Goal: Task Accomplishment & Management: Manage account settings

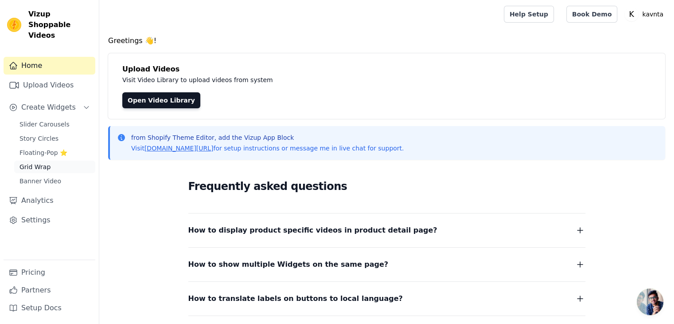
click at [39, 162] on span "Grid Wrap" at bounding box center [35, 166] width 31 height 9
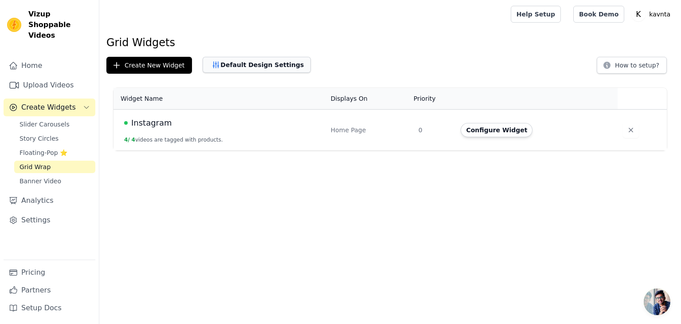
click at [272, 58] on button "Default Design Settings" at bounding box center [257, 65] width 108 height 16
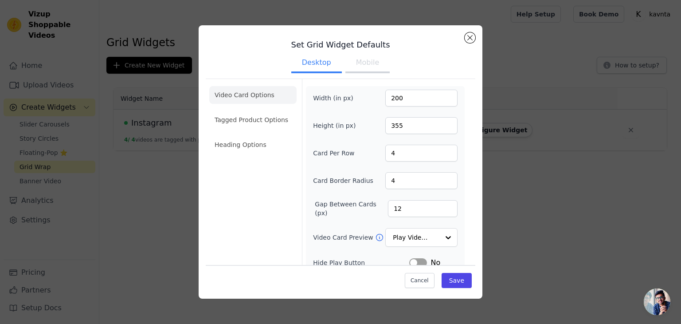
click at [415, 37] on div "Set Grid Widget Defaults Desktop Mobile Video Card Options Tagged Product Optio…" at bounding box center [341, 198] width 270 height 333
click at [357, 61] on button "Mobile" at bounding box center [367, 64] width 44 height 20
click at [408, 149] on input "2" at bounding box center [421, 153] width 72 height 17
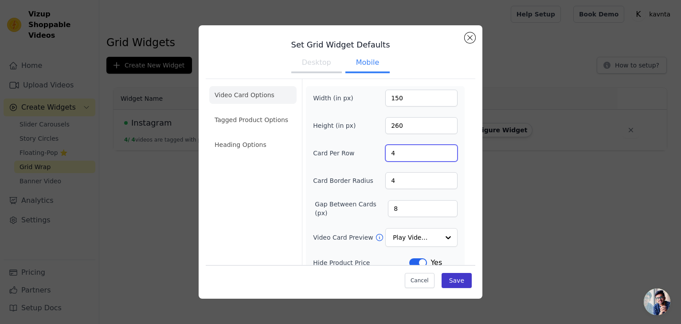
type input "4"
click at [461, 277] on button "Save" at bounding box center [457, 280] width 30 height 15
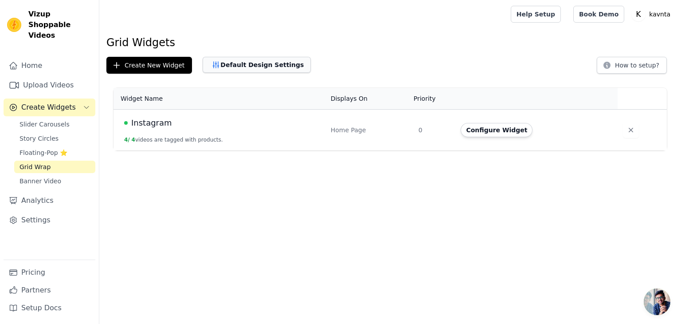
click at [212, 62] on icon "button" at bounding box center [216, 64] width 9 height 9
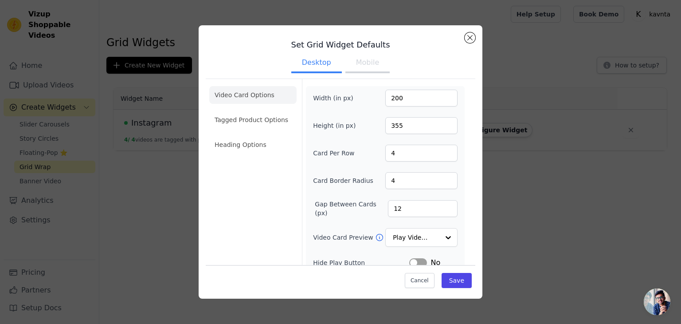
click at [371, 68] on button "Mobile" at bounding box center [367, 64] width 44 height 20
click at [405, 149] on input "4" at bounding box center [421, 153] width 72 height 17
type input "2"
click at [408, 180] on input "4" at bounding box center [421, 180] width 72 height 17
type input "2"
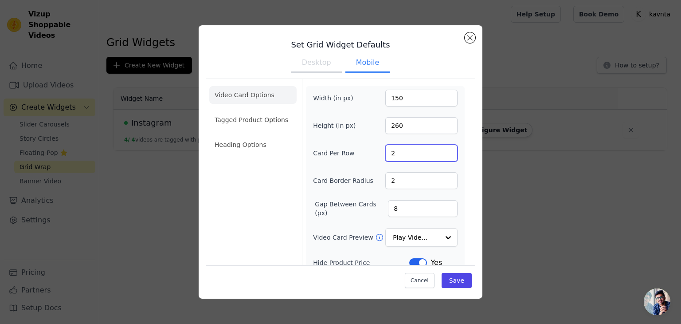
click at [405, 146] on input "2" at bounding box center [421, 153] width 72 height 17
type input "4"
click at [462, 285] on button "Save" at bounding box center [457, 280] width 30 height 15
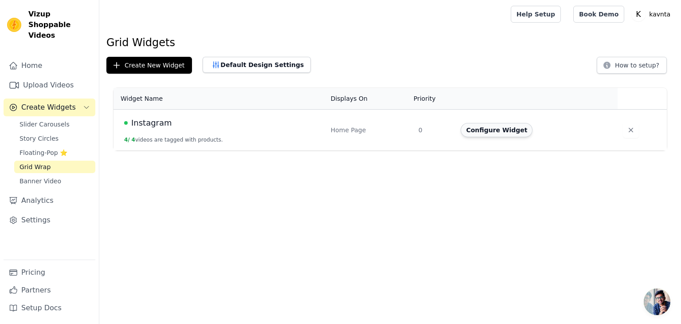
click at [505, 131] on button "Configure Widget" at bounding box center [497, 130] width 72 height 14
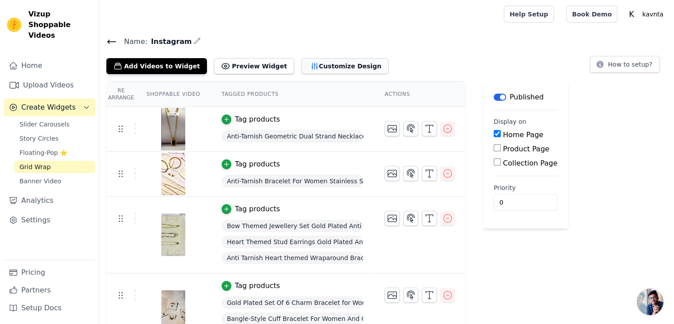
click at [307, 62] on button "Customize Design" at bounding box center [345, 66] width 87 height 16
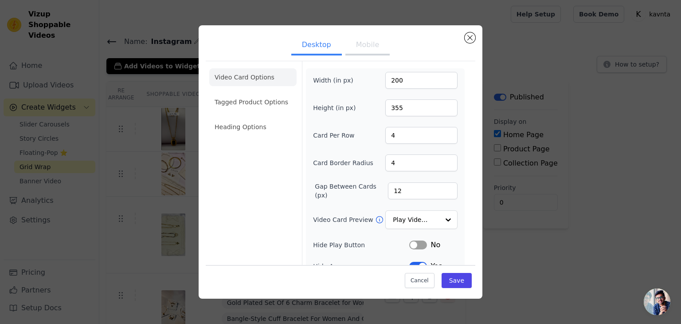
click at [373, 51] on button "Mobile" at bounding box center [367, 46] width 44 height 20
click at [404, 105] on input "260" at bounding box center [421, 107] width 72 height 17
click at [446, 105] on input "100" at bounding box center [421, 107] width 72 height 17
type input "101"
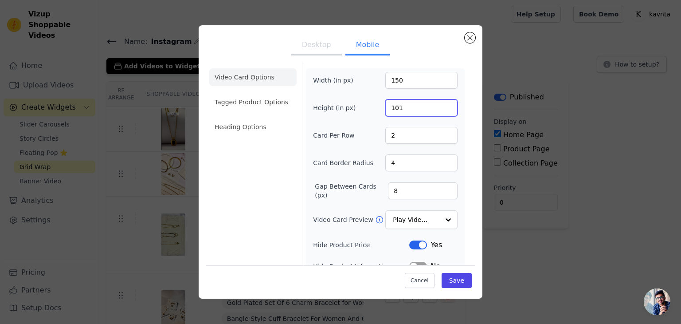
click at [446, 105] on input "101" at bounding box center [421, 107] width 72 height 17
click at [412, 82] on input "150" at bounding box center [421, 80] width 72 height 17
drag, startPoint x: 437, startPoint y: 75, endPoint x: 358, endPoint y: 79, distance: 78.6
click at [358, 79] on div "Width (in px) 220500" at bounding box center [385, 80] width 145 height 17
click at [450, 76] on input "220500" at bounding box center [421, 80] width 72 height 17
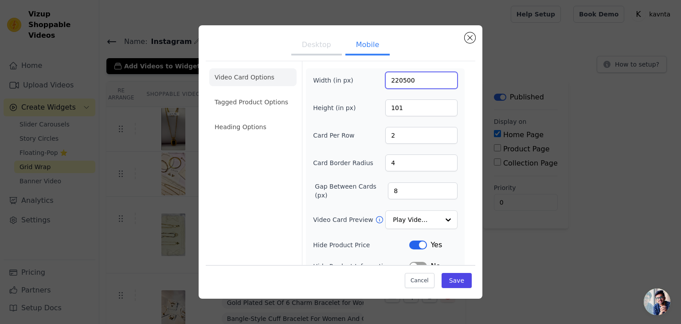
click at [450, 76] on input "220500" at bounding box center [421, 80] width 72 height 17
click at [450, 76] on input "221" at bounding box center [421, 80] width 72 height 17
click at [450, 76] on input "222" at bounding box center [421, 80] width 72 height 17
click at [450, 76] on input "223" at bounding box center [421, 80] width 72 height 17
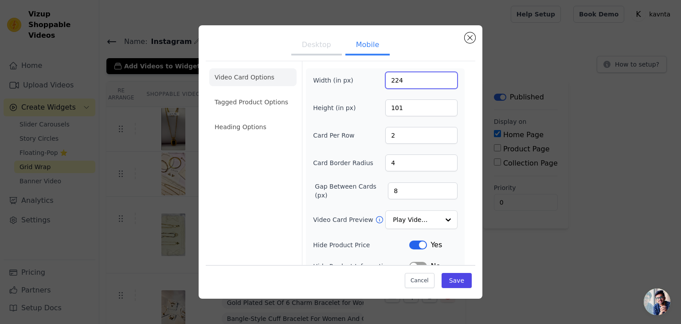
click at [450, 76] on input "224" at bounding box center [421, 80] width 72 height 17
click at [448, 81] on input "223" at bounding box center [421, 80] width 72 height 17
type input "100"
click at [448, 81] on input "100" at bounding box center [421, 80] width 72 height 17
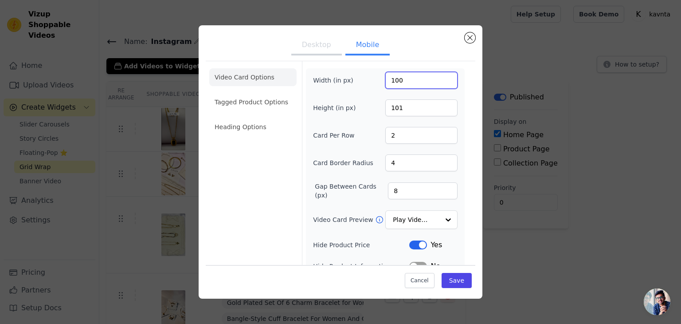
click at [448, 81] on input "100" at bounding box center [421, 80] width 72 height 17
click at [459, 284] on button "Save" at bounding box center [457, 280] width 30 height 15
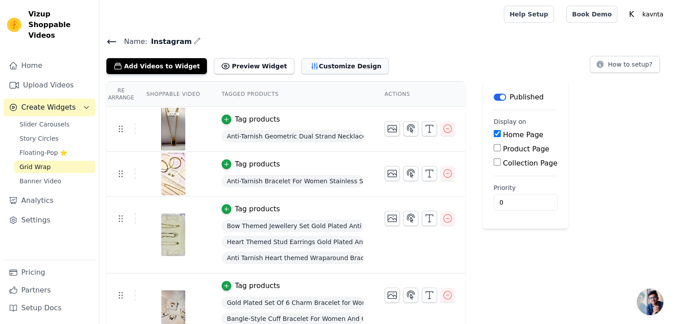
click at [302, 63] on button "Customize Design" at bounding box center [345, 66] width 87 height 16
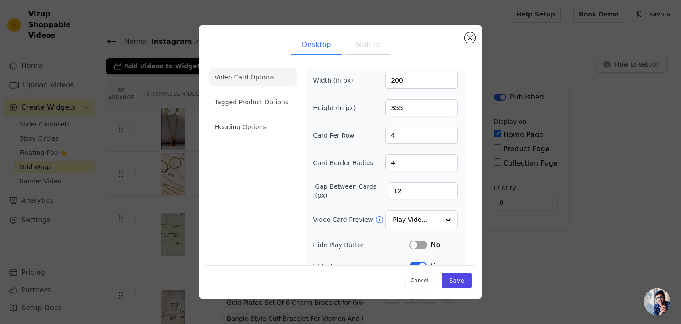
click at [355, 47] on button "Mobile" at bounding box center [367, 46] width 44 height 20
drag, startPoint x: 405, startPoint y: 107, endPoint x: 397, endPoint y: 107, distance: 8.4
click at [397, 107] on input "101" at bounding box center [421, 107] width 72 height 17
drag, startPoint x: 390, startPoint y: 107, endPoint x: 366, endPoint y: 105, distance: 24.5
click at [366, 105] on div "Height (in px) 101" at bounding box center [385, 107] width 145 height 17
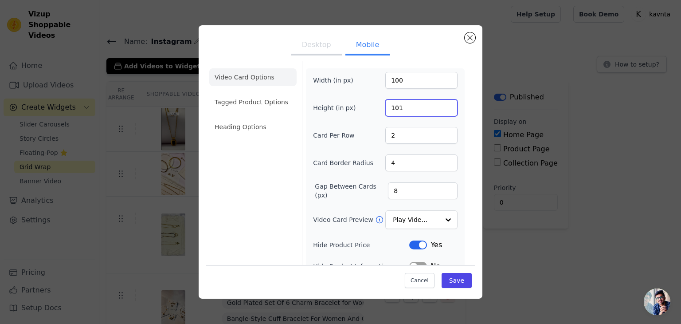
drag, startPoint x: 412, startPoint y: 107, endPoint x: 354, endPoint y: 107, distance: 57.2
click at [354, 107] on div "Height (in px) 101" at bounding box center [385, 107] width 145 height 17
type input "200"
click at [451, 279] on button "Save" at bounding box center [457, 280] width 30 height 15
